Goal: Task Accomplishment & Management: Manage account settings

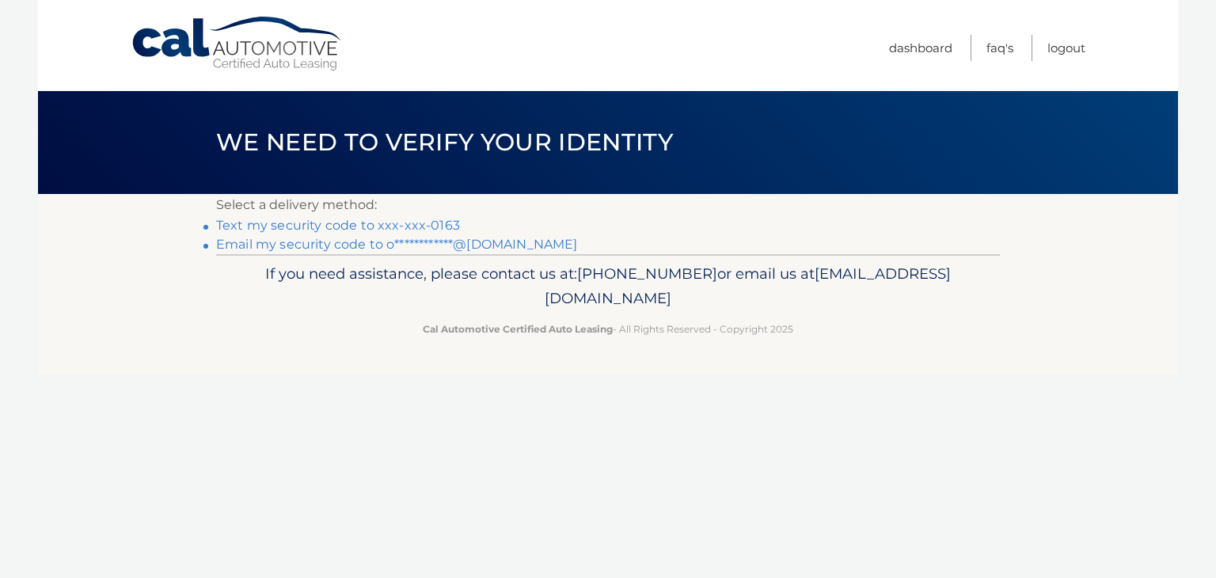
click at [442, 220] on link "Text my security code to xxx-xxx-0163" at bounding box center [338, 225] width 244 height 15
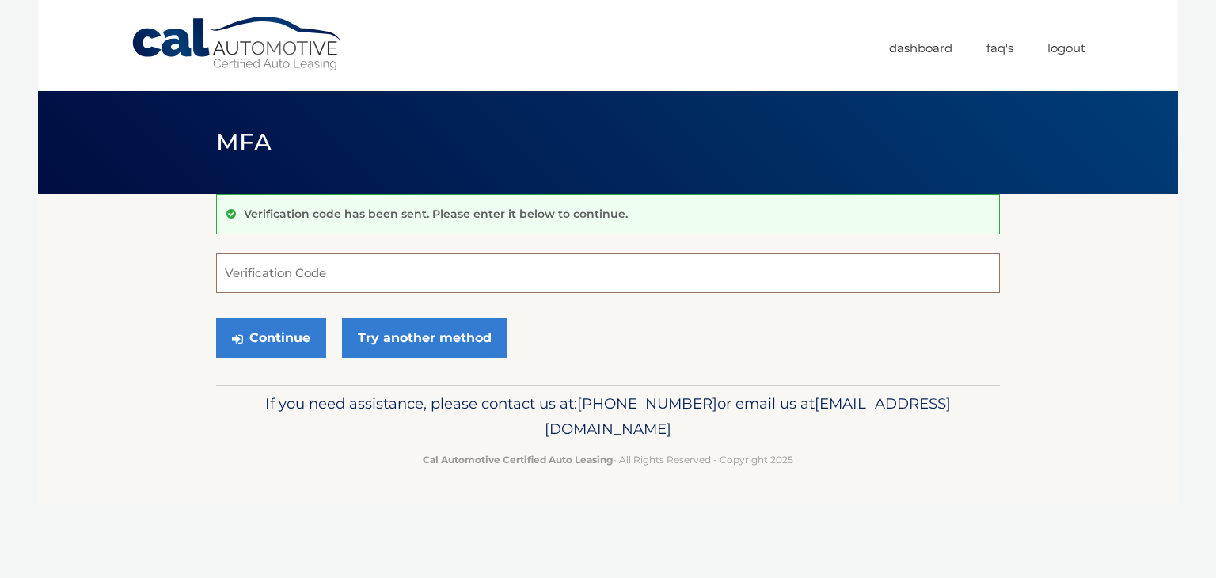
click at [380, 274] on input "Verification Code" at bounding box center [608, 273] width 784 height 40
type input "746214"
click at [216, 318] on button "Continue" at bounding box center [271, 338] width 110 height 40
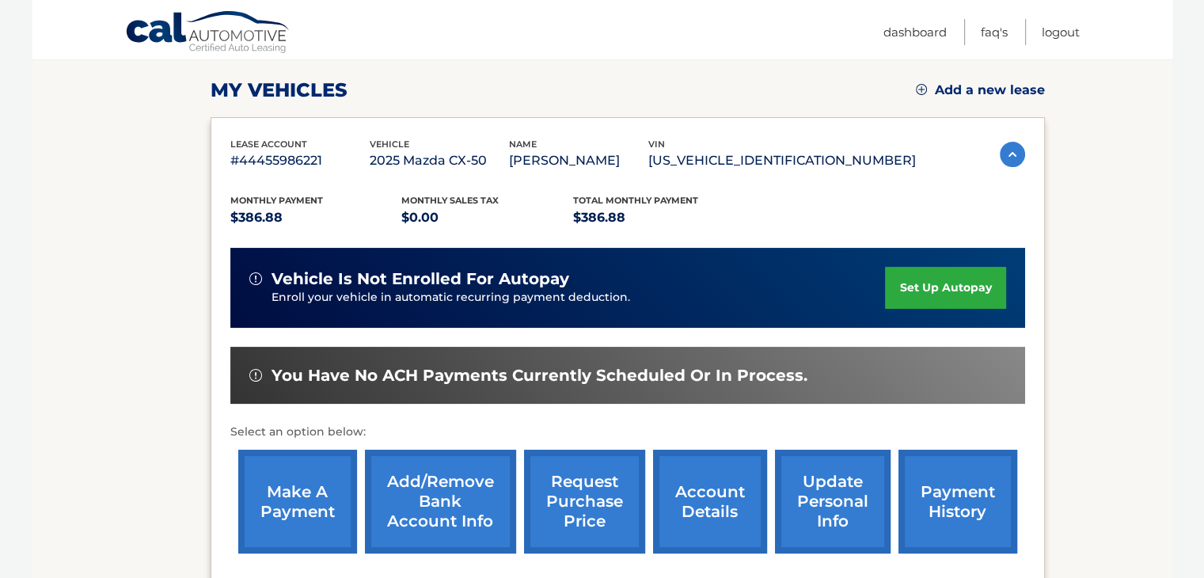
scroll to position [195, 0]
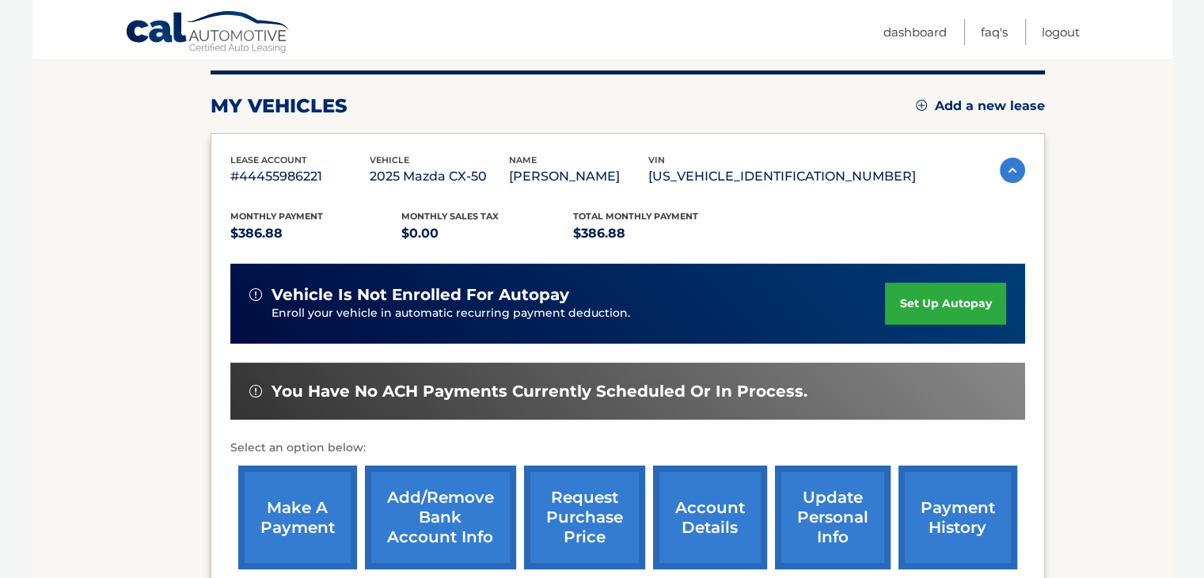
click at [926, 292] on link "set up autopay" at bounding box center [945, 304] width 120 height 42
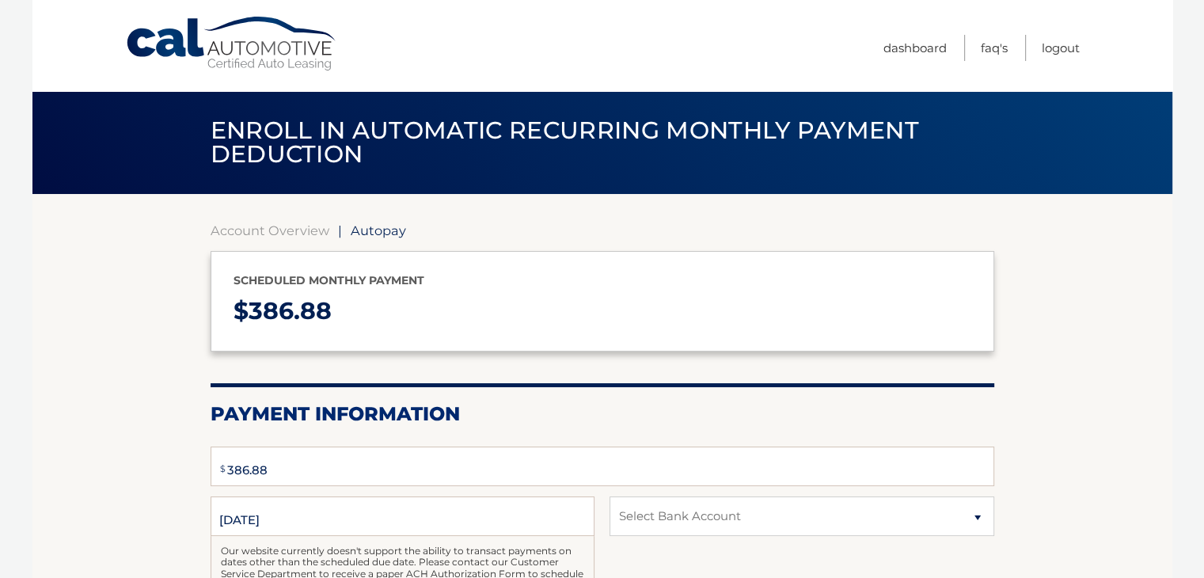
select select "NzU0MTg5OTItZWI1Mi00ZWY4LWFjODEtYjYxZjBhMTE0NjUy"
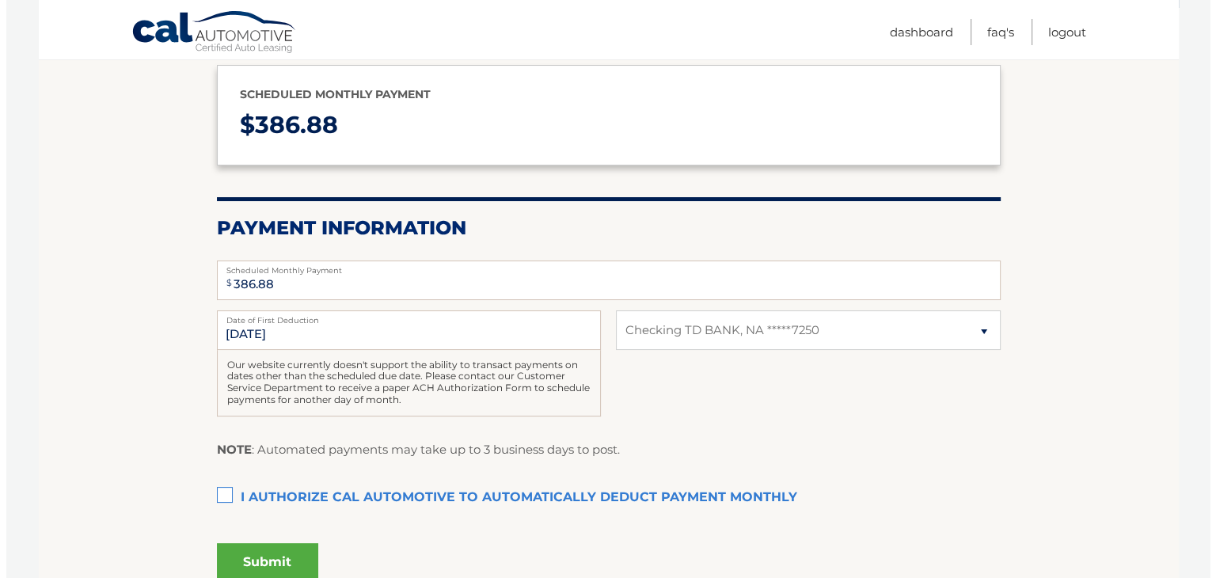
scroll to position [187, 0]
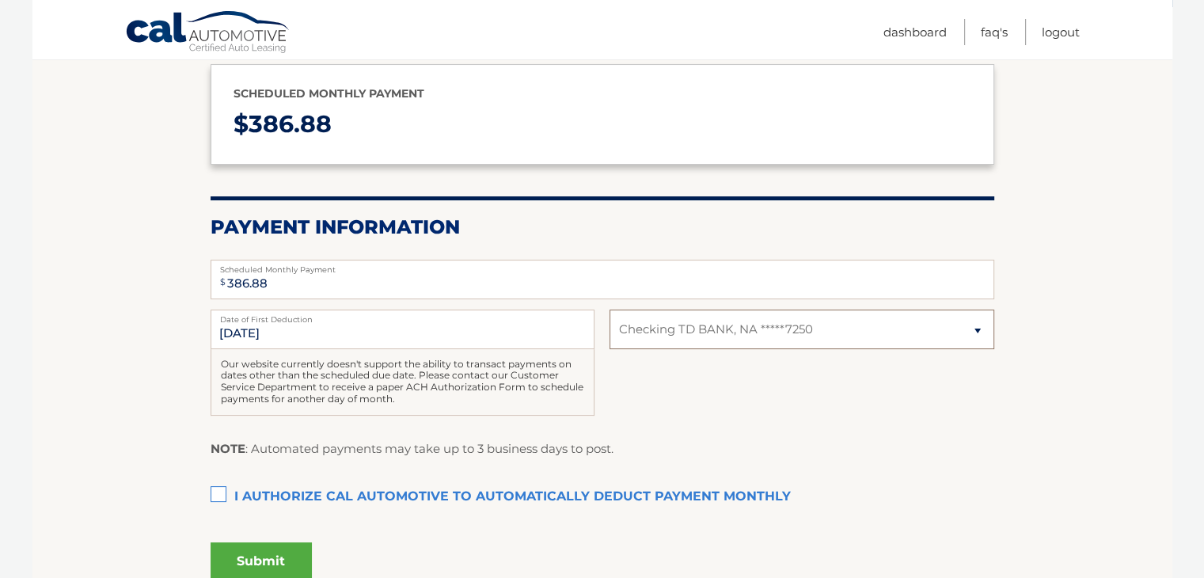
click at [743, 330] on select "Select Bank Account Checking TD BANK, NA *****7250" at bounding box center [802, 330] width 384 height 40
drag, startPoint x: 743, startPoint y: 330, endPoint x: 219, endPoint y: 481, distance: 545.5
click at [219, 481] on label "I authorize cal automotive to automatically deduct payment monthly This checkbo…" at bounding box center [603, 497] width 784 height 32
click at [0, 0] on input "I authorize cal automotive to automatically deduct payment monthly This checkbo…" at bounding box center [0, 0] width 0 height 0
click at [272, 571] on button "Submit" at bounding box center [261, 561] width 101 height 38
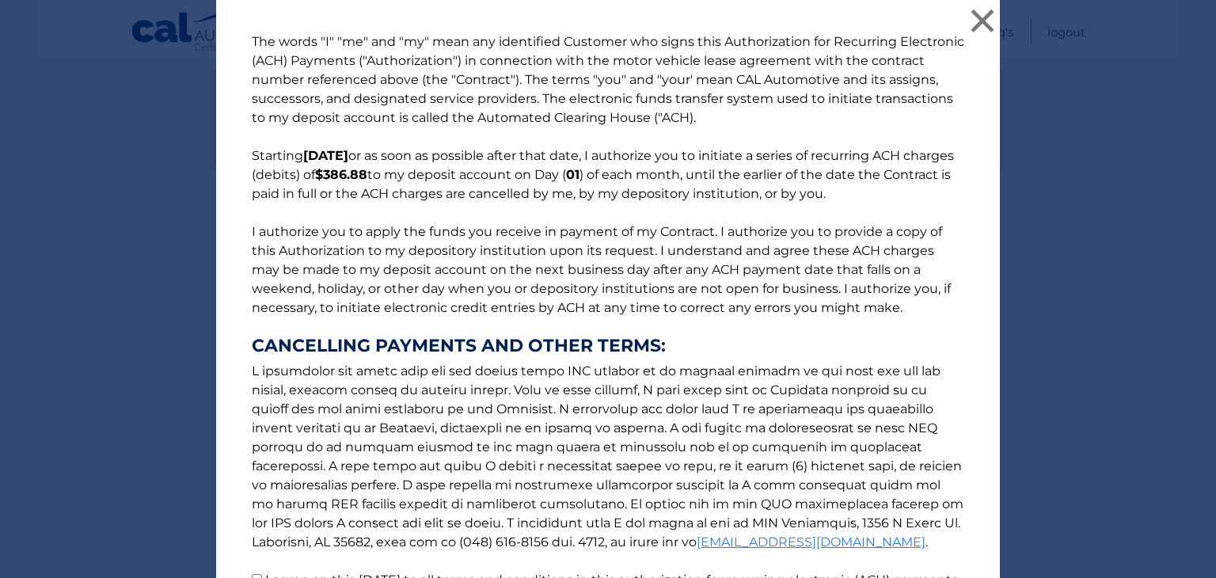
scroll to position [170, 0]
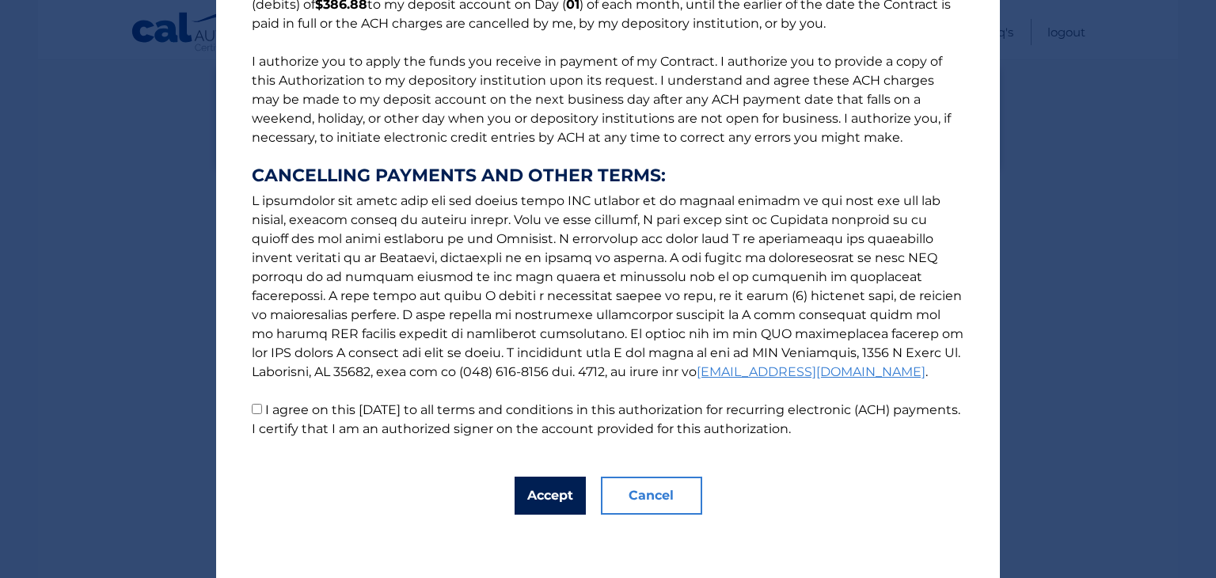
click at [545, 485] on button "Accept" at bounding box center [550, 496] width 71 height 38
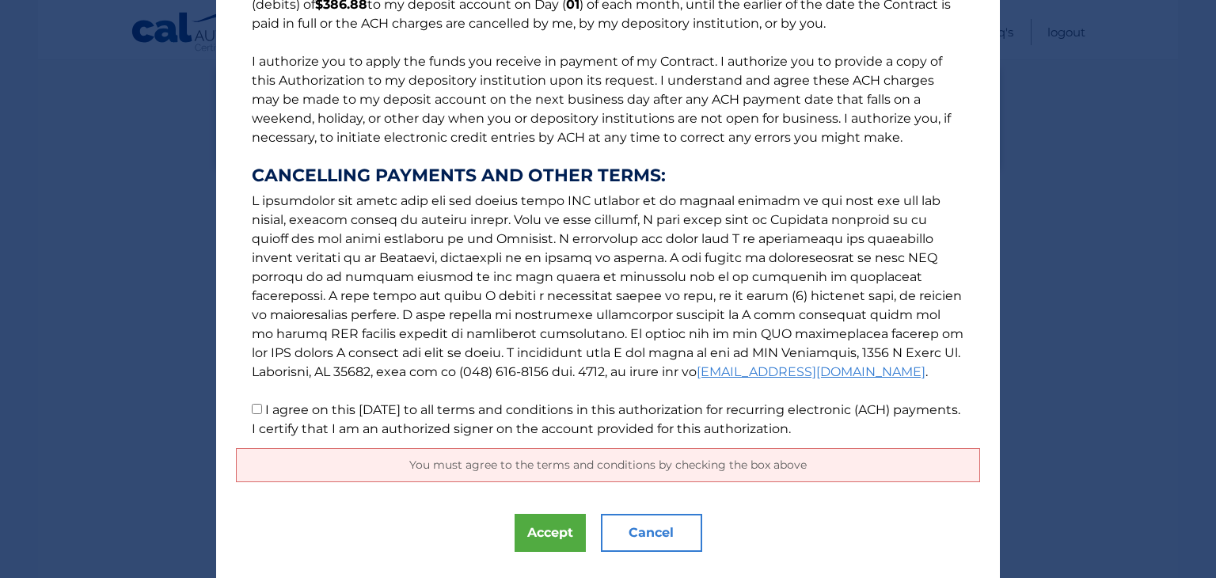
click at [288, 423] on label "I agree on this 10/03/2025 to all terms and conditions in this authorization fo…" at bounding box center [606, 419] width 709 height 34
click at [262, 414] on input "I agree on this 10/03/2025 to all terms and conditions in this authorization fo…" at bounding box center [257, 409] width 10 height 10
checkbox input "true"
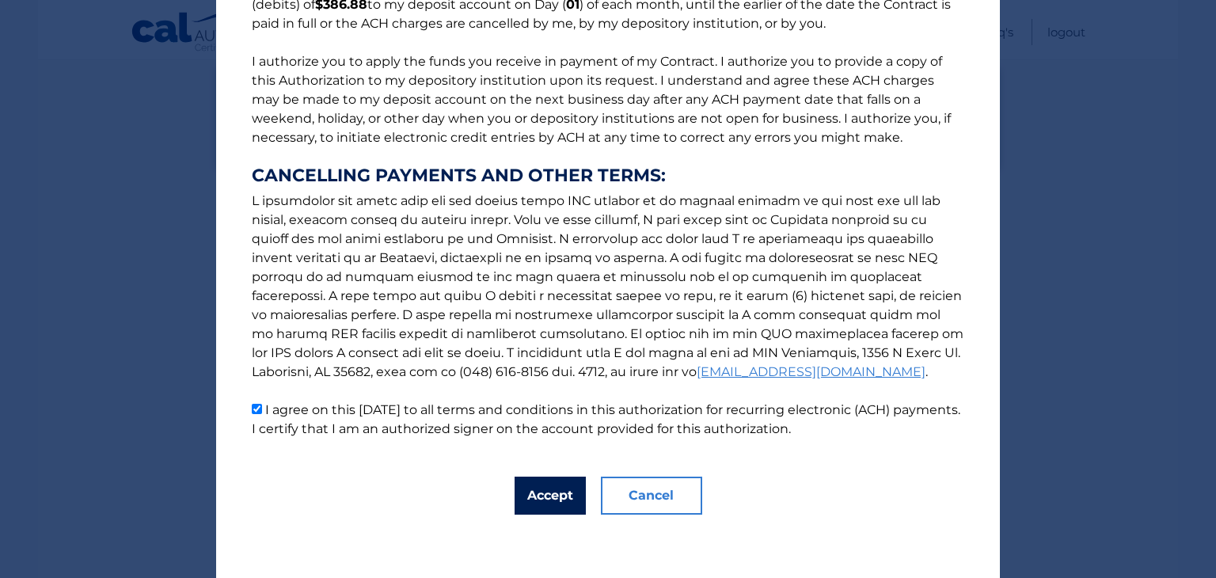
click at [523, 479] on button "Accept" at bounding box center [550, 496] width 71 height 38
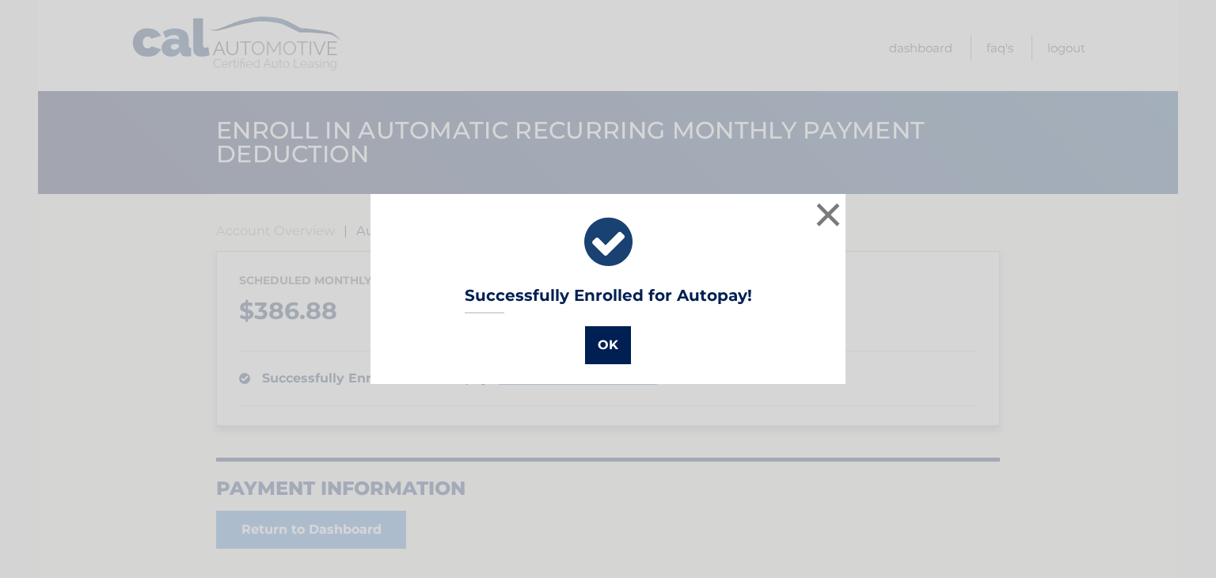
click at [599, 339] on button "OK" at bounding box center [608, 345] width 46 height 38
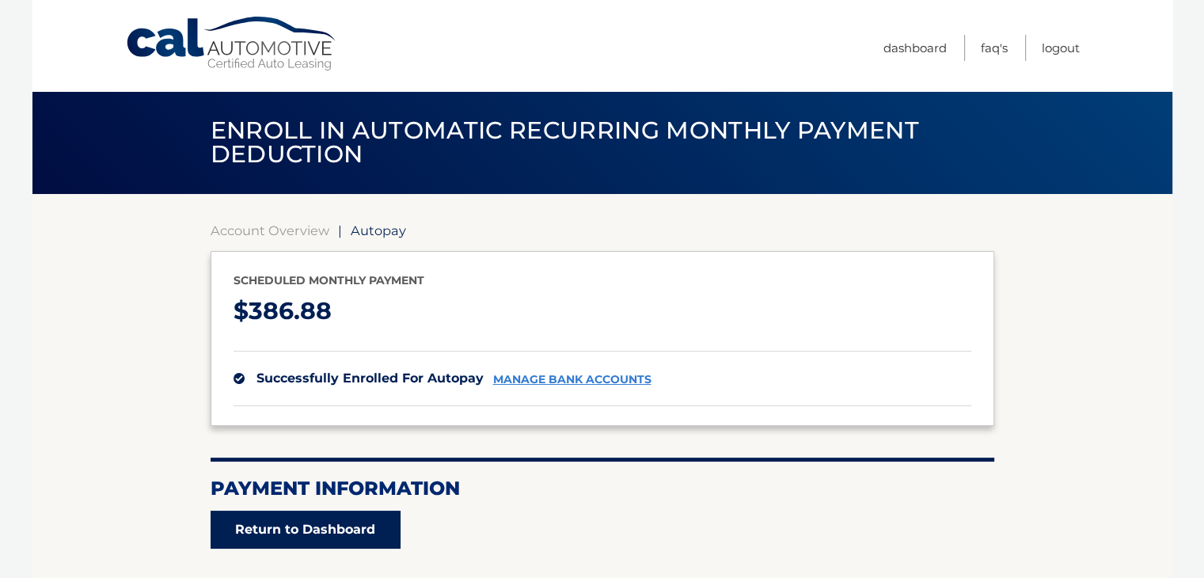
click at [260, 530] on link "Return to Dashboard" at bounding box center [306, 530] width 190 height 38
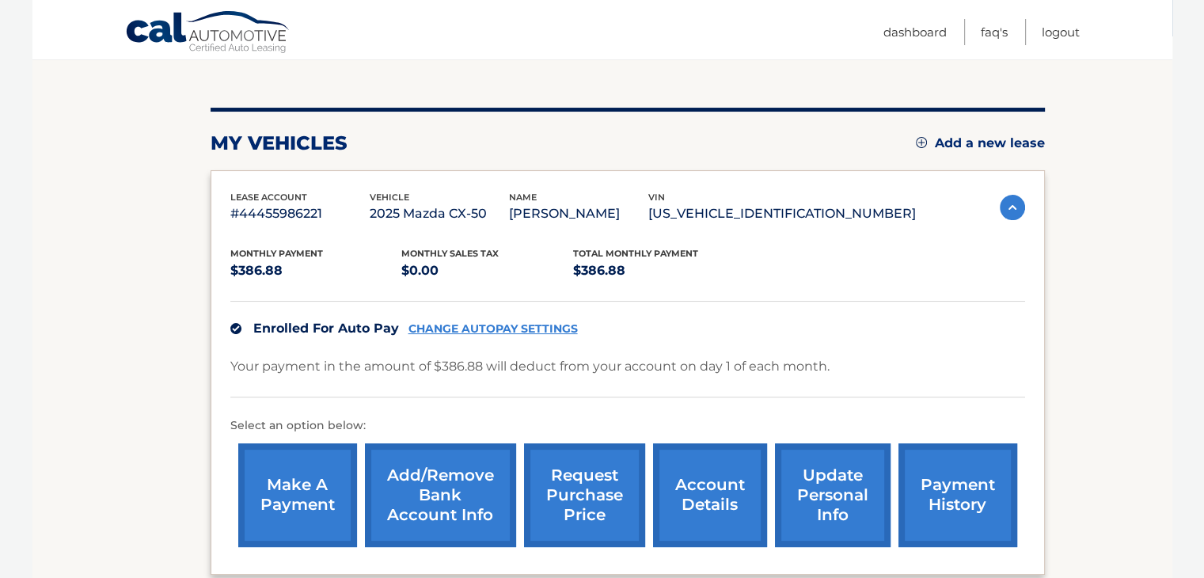
scroll to position [320, 0]
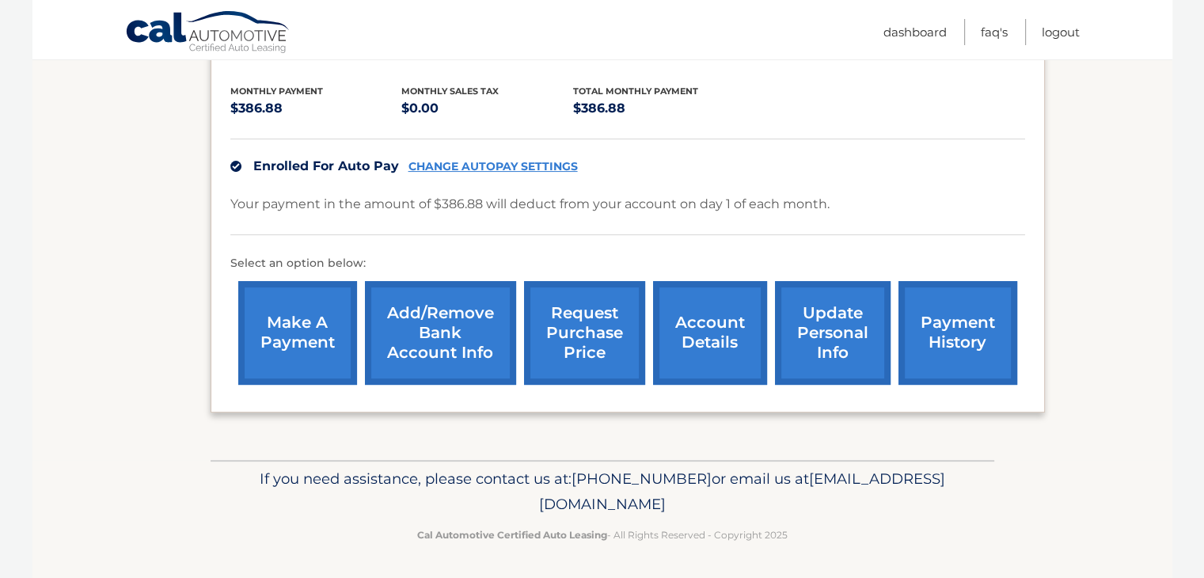
click at [311, 332] on link "make a payment" at bounding box center [297, 333] width 119 height 104
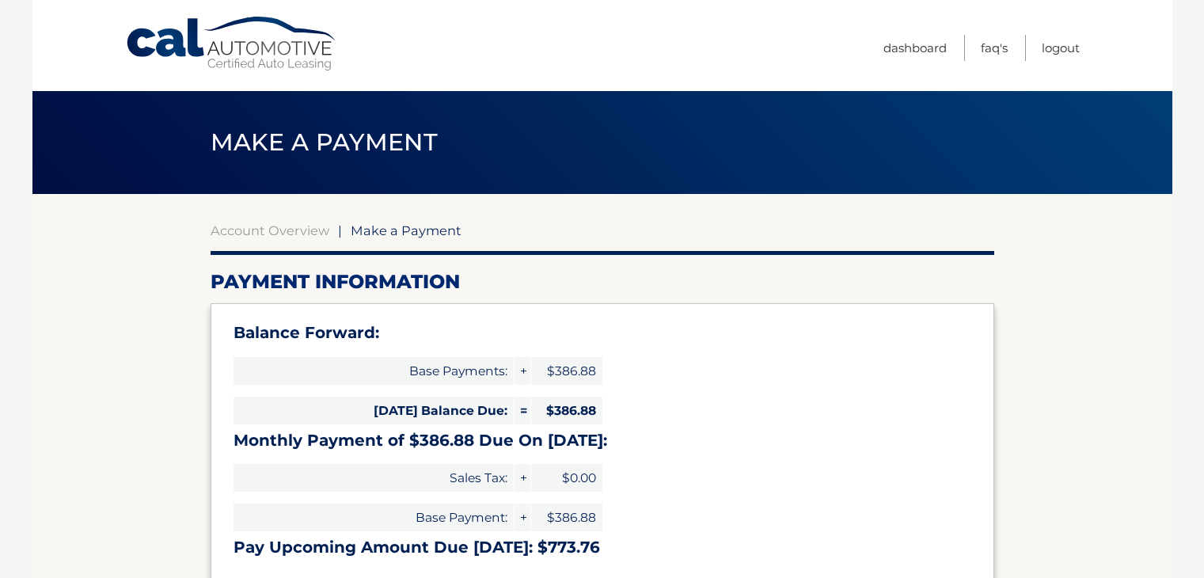
select select "NzU0MTg5OTItZWI1Mi00ZWY4LWFjODEtYjYxZjBhMTE0NjUy"
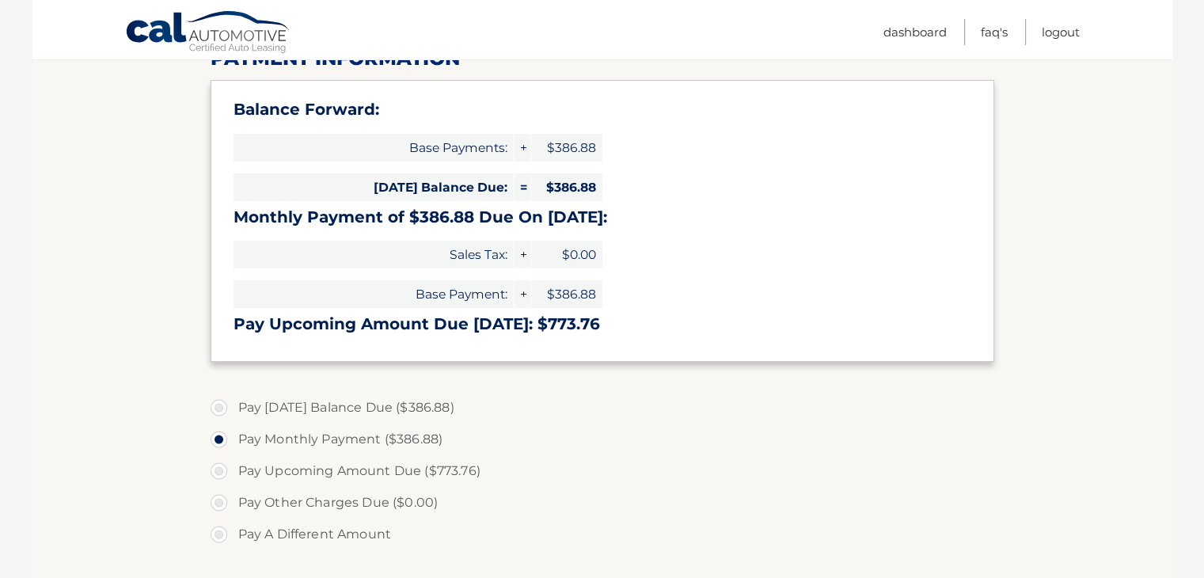
scroll to position [226, 0]
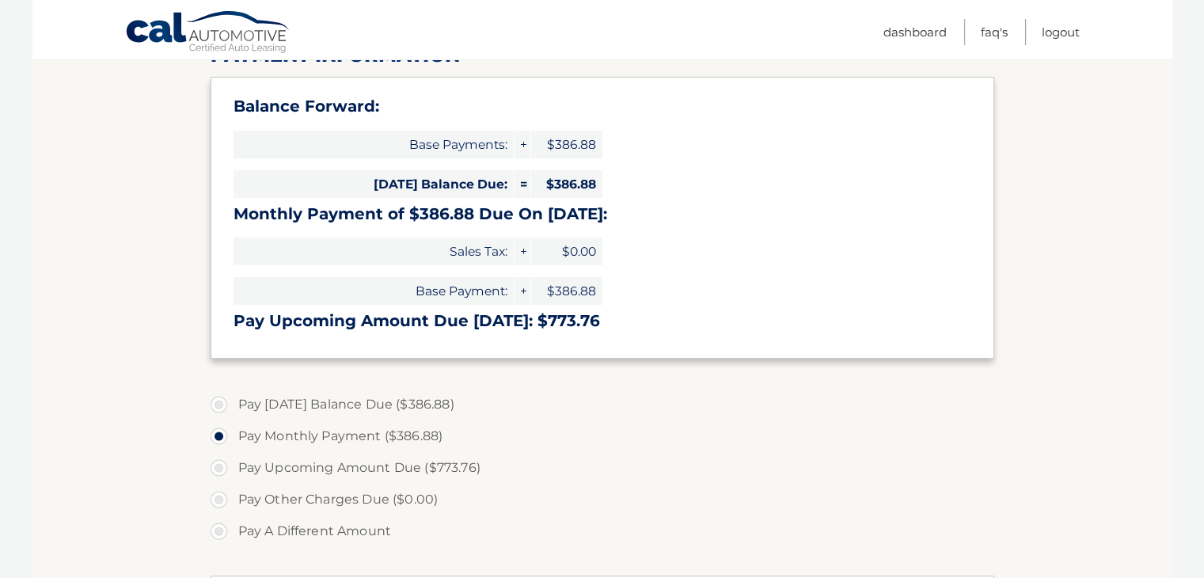
click at [364, 400] on label "Pay Today's Balance Due ($386.88)" at bounding box center [603, 405] width 784 height 32
click at [233, 400] on input "Pay Today's Balance Due ($386.88)" at bounding box center [225, 401] width 16 height 25
radio input "true"
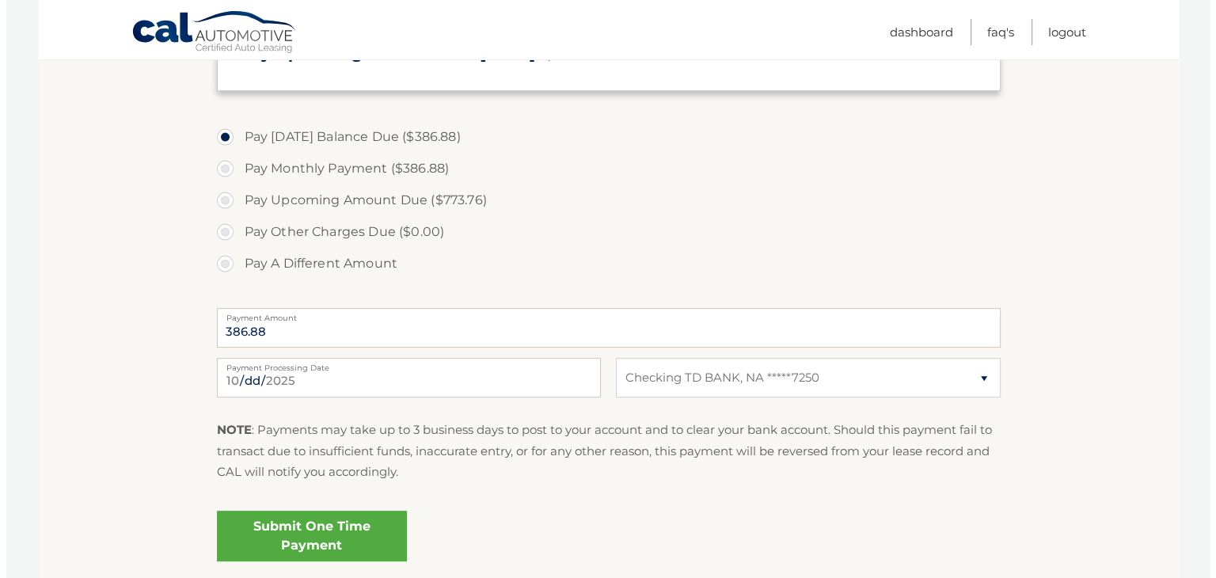
scroll to position [513, 0]
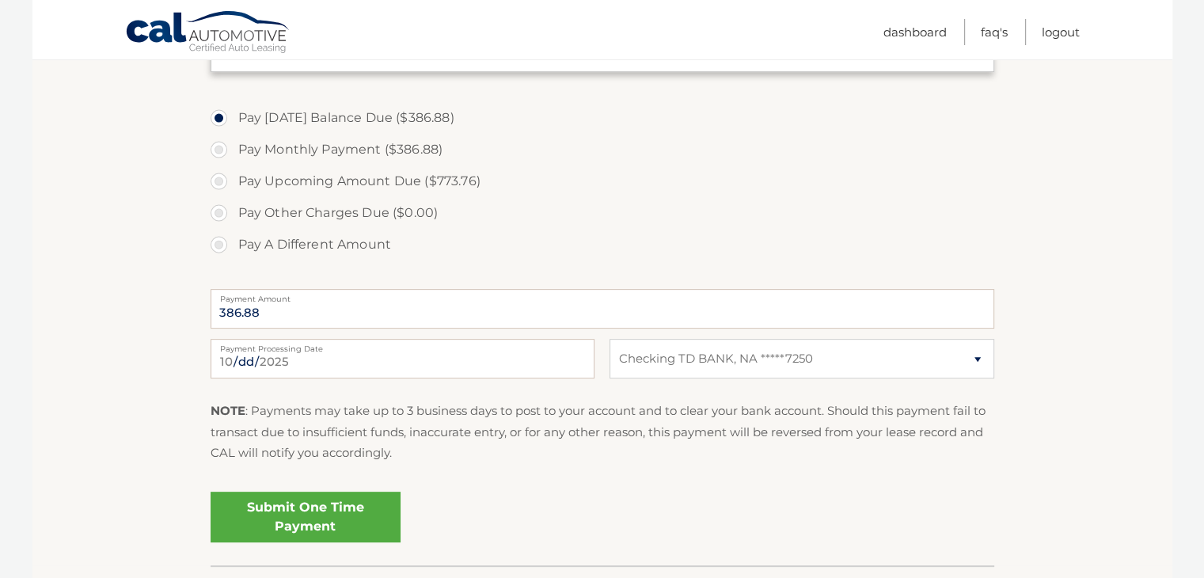
click at [360, 496] on link "Submit One Time Payment" at bounding box center [306, 517] width 190 height 51
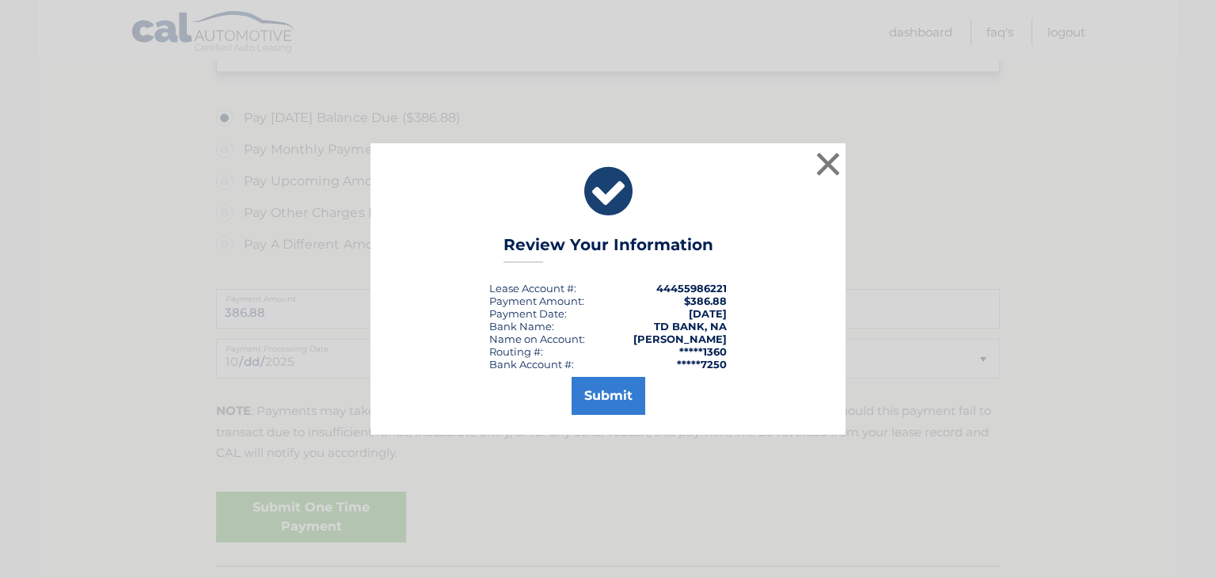
click at [600, 418] on div "× Review Your Information Lease Account #: 44455986221 Payment Amount: $386.88 …" at bounding box center [608, 288] width 475 height 291
click at [604, 375] on div "Submit" at bounding box center [607, 393] width 435 height 44
click at [601, 388] on button "Submit" at bounding box center [609, 396] width 74 height 38
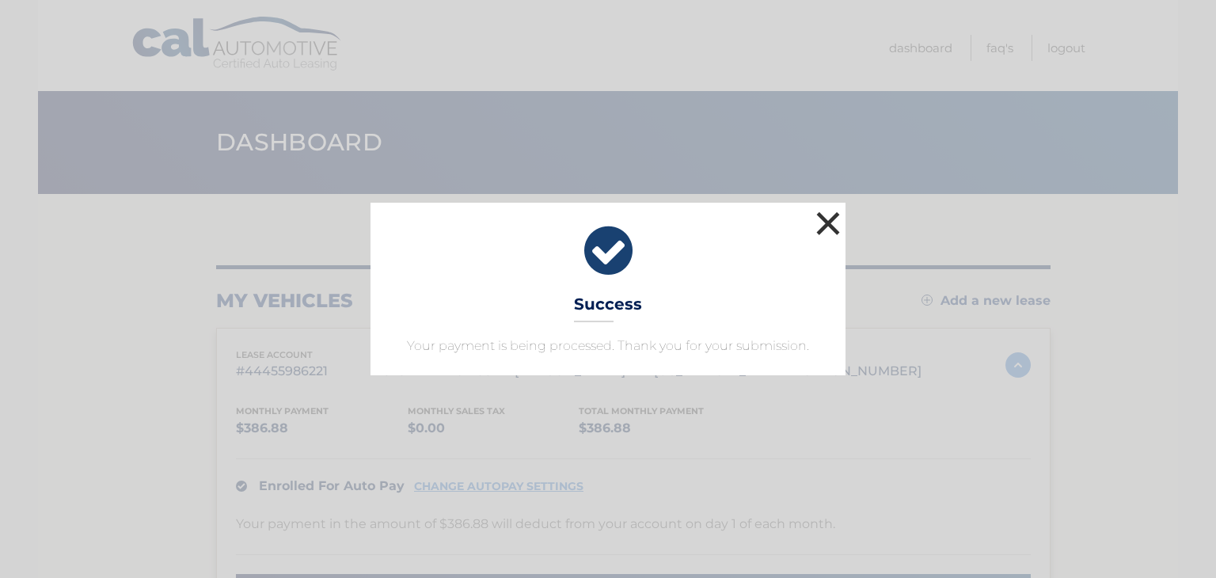
click at [833, 234] on button "×" at bounding box center [828, 223] width 32 height 32
